Goal: Information Seeking & Learning: Learn about a topic

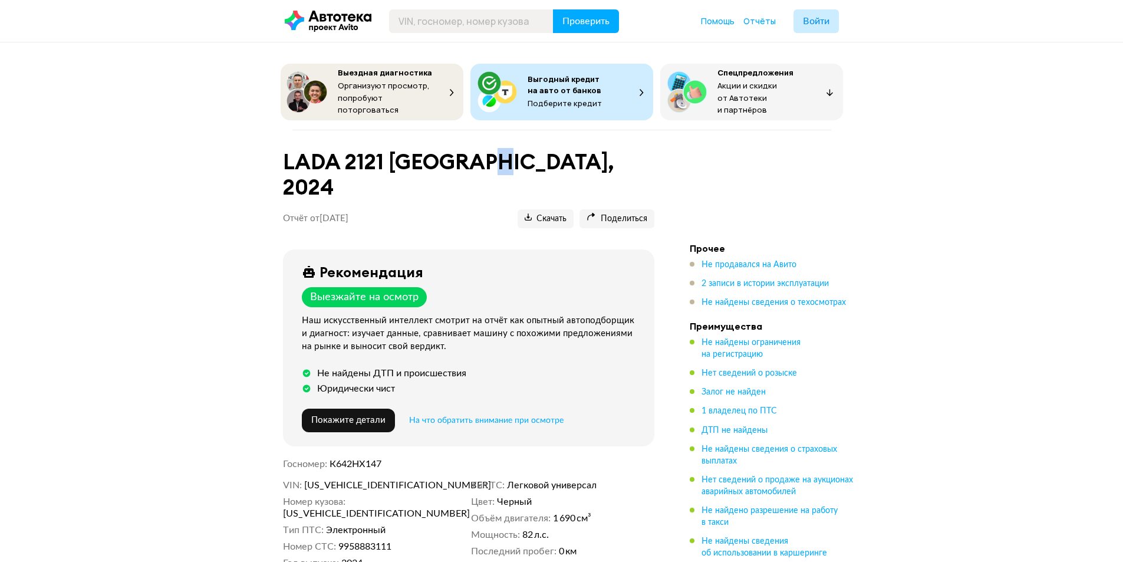
drag, startPoint x: 478, startPoint y: 156, endPoint x: 495, endPoint y: 153, distance: 17.4
click at [494, 153] on h1 "LADA 2121 [GEOGRAPHIC_DATA], 2024" at bounding box center [469, 174] width 372 height 51
click at [507, 153] on h1 "LADA 2121 [GEOGRAPHIC_DATA], 2024" at bounding box center [469, 174] width 372 height 51
drag, startPoint x: 494, startPoint y: 159, endPoint x: 504, endPoint y: 160, distance: 9.6
click at [504, 160] on h1 "LADA 2121 [GEOGRAPHIC_DATA], 2024" at bounding box center [469, 174] width 372 height 51
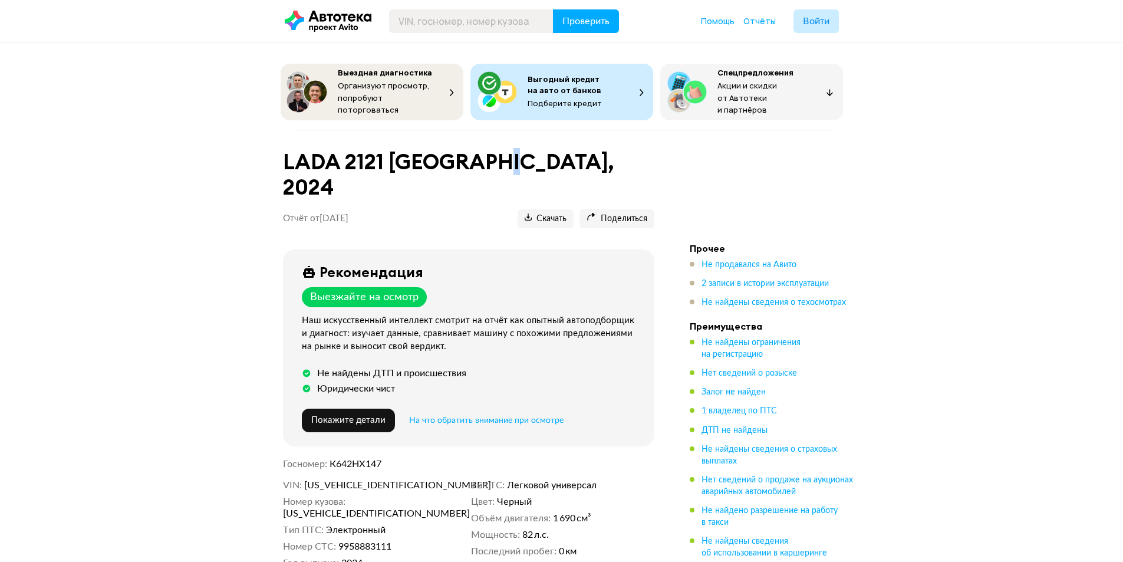
click at [504, 160] on h1 "LADA 2121 [GEOGRAPHIC_DATA], 2024" at bounding box center [469, 174] width 372 height 51
drag, startPoint x: 408, startPoint y: 155, endPoint x: 502, endPoint y: 156, distance: 93.8
click at [502, 156] on h1 "LADA 2121 [GEOGRAPHIC_DATA], 2024" at bounding box center [469, 174] width 372 height 51
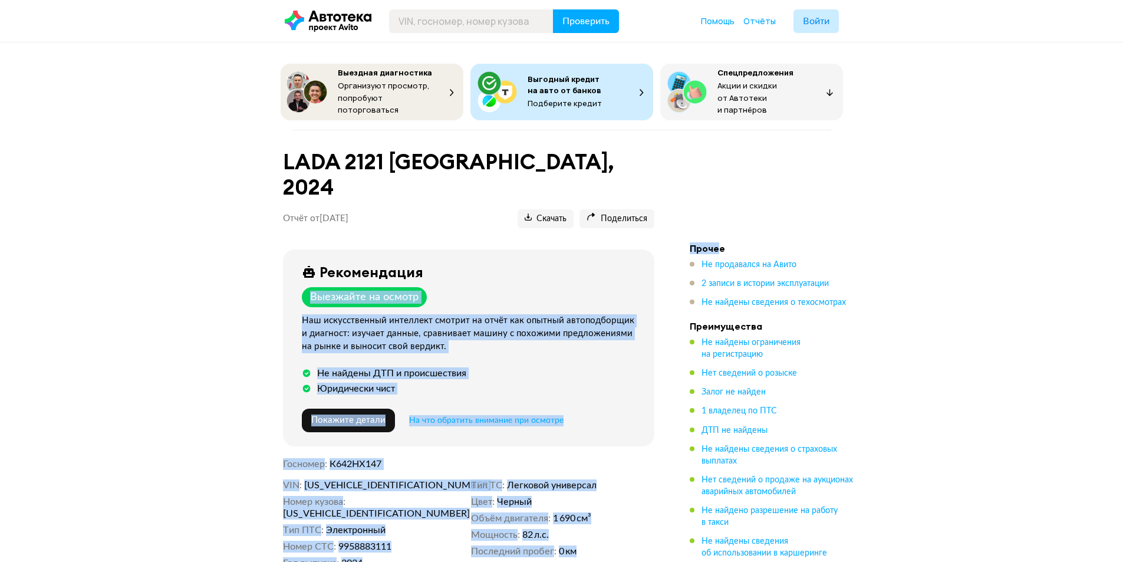
drag, startPoint x: 689, startPoint y: 220, endPoint x: 735, endPoint y: 220, distance: 46.0
click at [737, 242] on h4 "Прочее" at bounding box center [772, 248] width 165 height 12
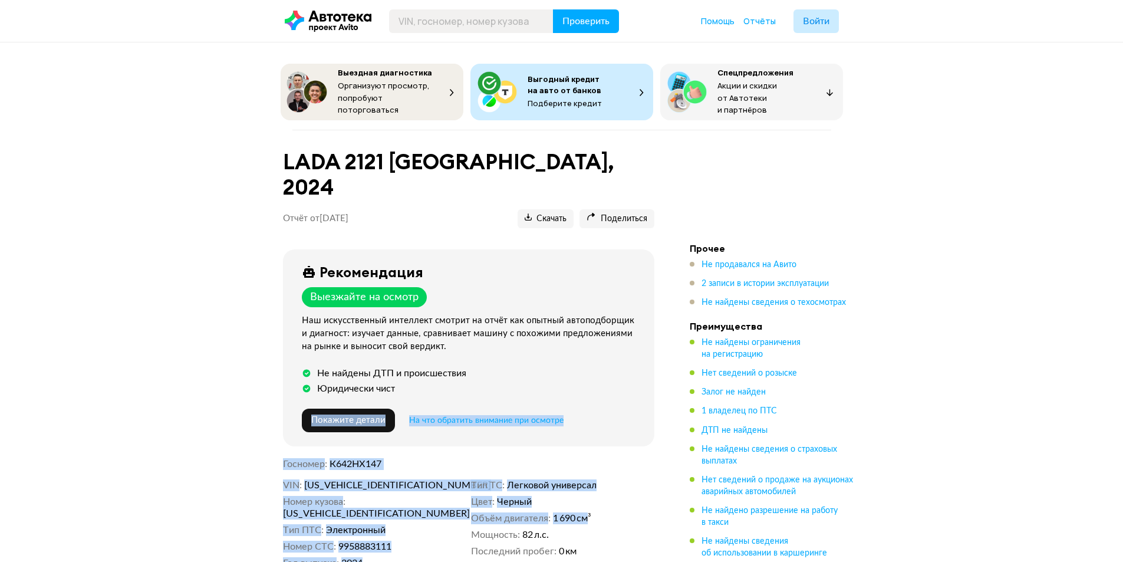
drag, startPoint x: 586, startPoint y: 482, endPoint x: 255, endPoint y: 421, distance: 335.9
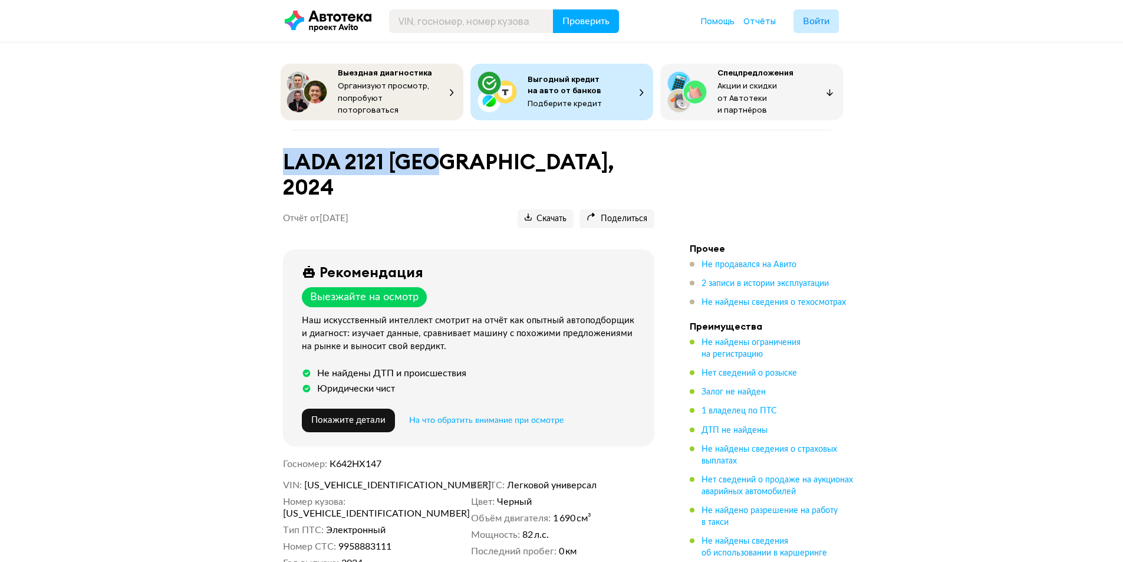
drag, startPoint x: 307, startPoint y: 157, endPoint x: 440, endPoint y: 184, distance: 135.3
click at [440, 184] on header "LADA 2121 NIVA, 2024 Отчёт от 19 июля 2025 года Ccылка на отчёт скопирована Ска…" at bounding box center [469, 186] width 372 height 84
drag, startPoint x: 505, startPoint y: 154, endPoint x: 399, endPoint y: 159, distance: 106.2
click at [394, 159] on h1 "LADA 2121 [GEOGRAPHIC_DATA], 2024" at bounding box center [469, 174] width 372 height 51
click at [464, 176] on header "LADA 2121 NIVA, 2024 Отчёт от 19 июля 2025 года Ccылка на отчёт скопирована Ска…" at bounding box center [469, 186] width 372 height 84
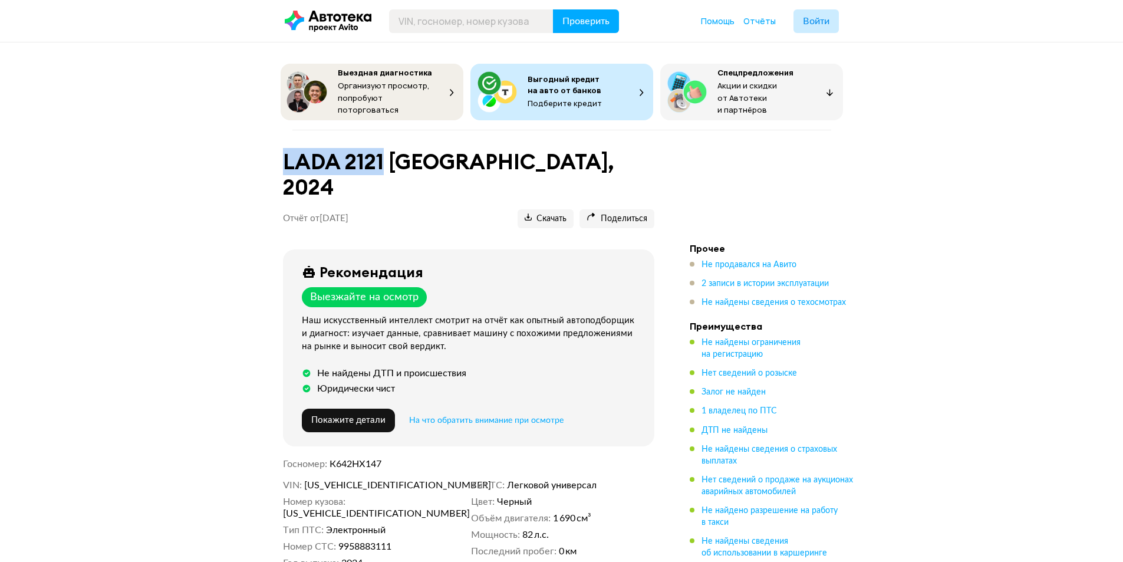
drag, startPoint x: 385, startPoint y: 155, endPoint x: 278, endPoint y: 162, distance: 107.0
click at [278, 160] on div "LADA 2121 NIVA, 2024 Отчёт от 19 июля 2025 года Ccылка на отчёт скопирована Ска…" at bounding box center [469, 193] width 400 height 98
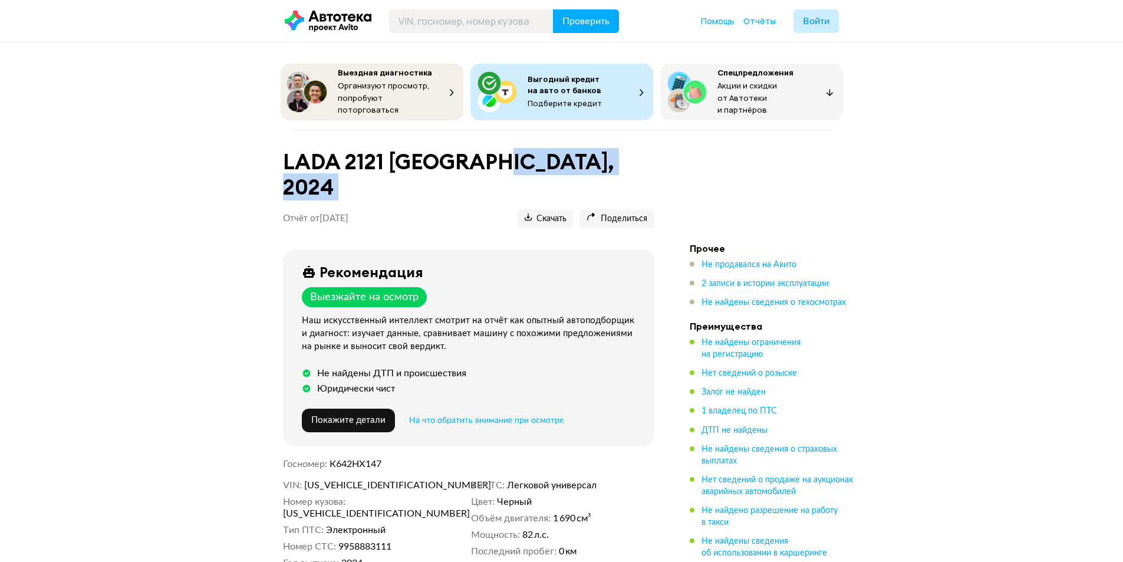
drag, startPoint x: 278, startPoint y: 189, endPoint x: 451, endPoint y: 195, distance: 172.3
click at [484, 191] on div "LADA 2121 NIVA, 2024 Отчёт от 19 июля 2025 года Ccылка на отчёт скопирована Ска…" at bounding box center [469, 193] width 400 height 98
click at [435, 198] on header "LADA 2121 NIVA, 2024 Отчёт от 19 июля 2025 года Ccылка на отчёт скопирована Ска…" at bounding box center [469, 186] width 372 height 84
